Goal: Task Accomplishment & Management: Use online tool/utility

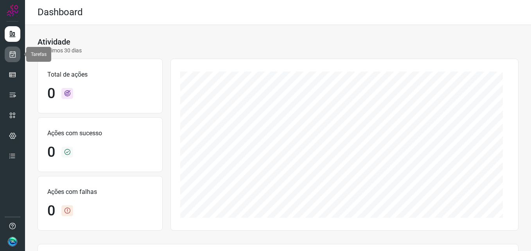
click at [12, 54] on icon at bounding box center [13, 54] width 8 height 8
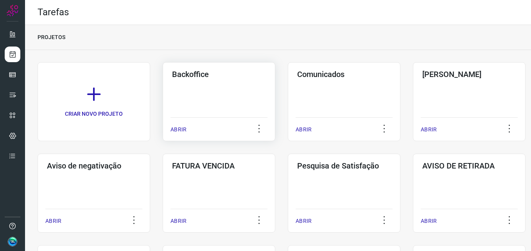
click at [225, 102] on div "Backoffice ABRIR" at bounding box center [219, 101] width 113 height 79
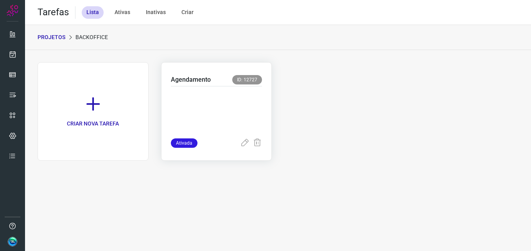
click at [222, 115] on p at bounding box center [217, 110] width 92 height 39
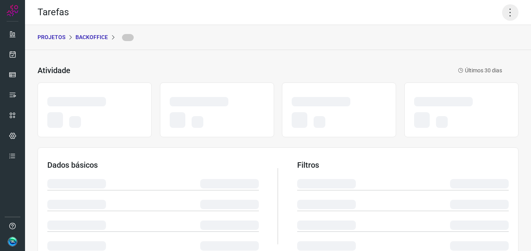
click at [502, 12] on icon at bounding box center [510, 12] width 16 height 16
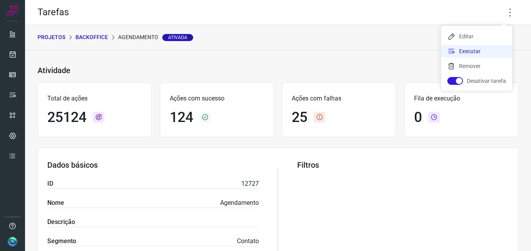
click at [464, 49] on li "Executar" at bounding box center [476, 51] width 71 height 13
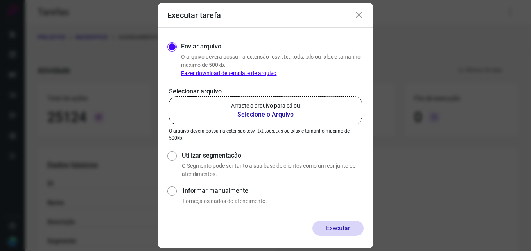
click at [251, 114] on b "Selecione o Arquivo" at bounding box center [265, 114] width 69 height 9
click at [0, 0] on input "Arraste o arquivo para cá ou Selecione o Arquivo" at bounding box center [0, 0] width 0 height 0
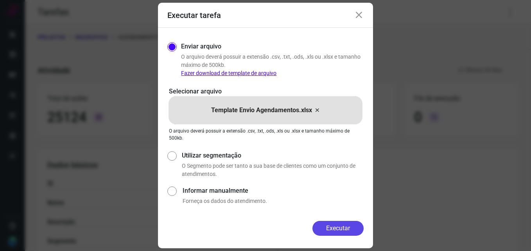
click at [332, 226] on button "Executar" at bounding box center [338, 228] width 51 height 15
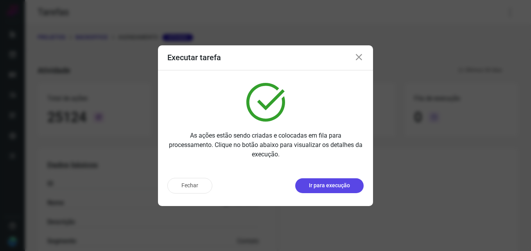
click at [336, 189] on p "Ir para execução" at bounding box center [329, 186] width 41 height 8
